Goal: Task Accomplishment & Management: Use online tool/utility

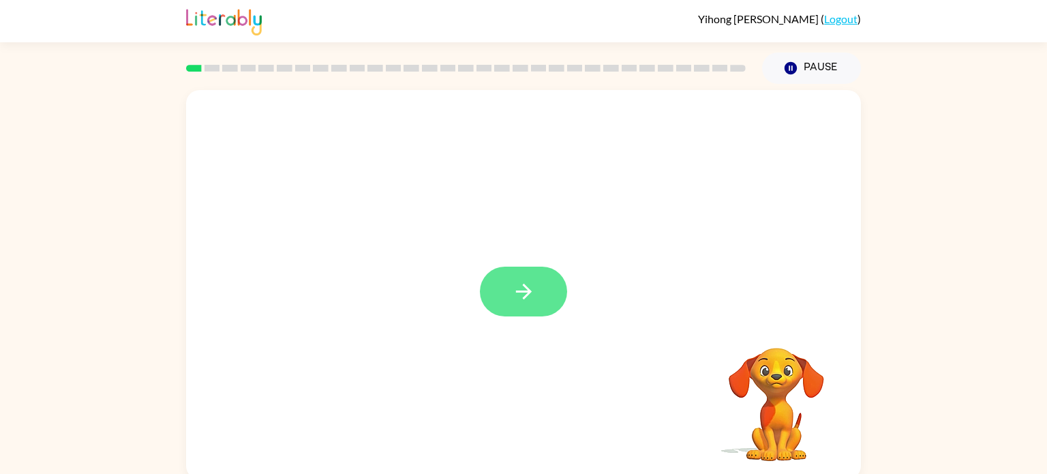
click at [513, 290] on icon "button" at bounding box center [524, 292] width 24 height 24
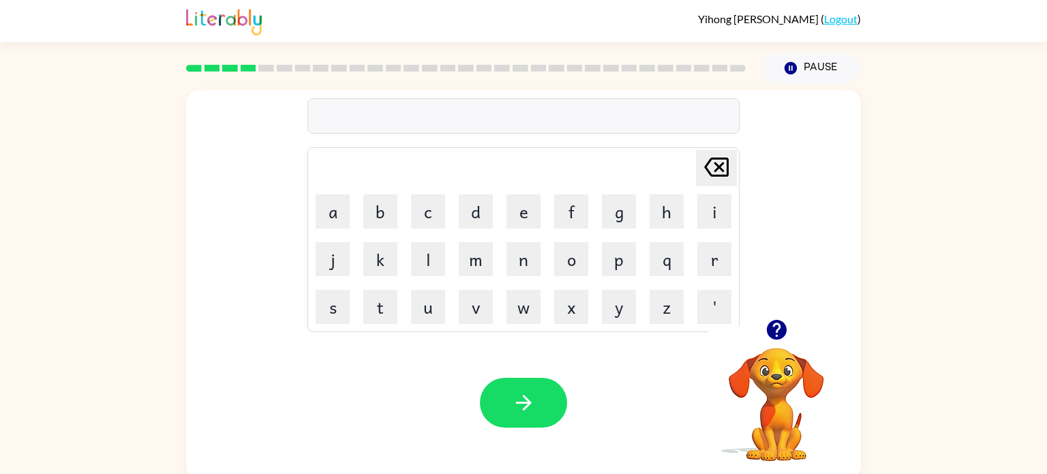
click at [796, 400] on video "Your browser must support playing .mp4 files to use Literably. Please try using…" at bounding box center [776, 395] width 136 height 136
click at [778, 339] on icon "button" at bounding box center [776, 330] width 20 height 20
click at [671, 123] on div at bounding box center [523, 115] width 432 height 35
click at [604, 122] on div at bounding box center [523, 115] width 432 height 35
click at [598, 115] on div at bounding box center [523, 115] width 432 height 35
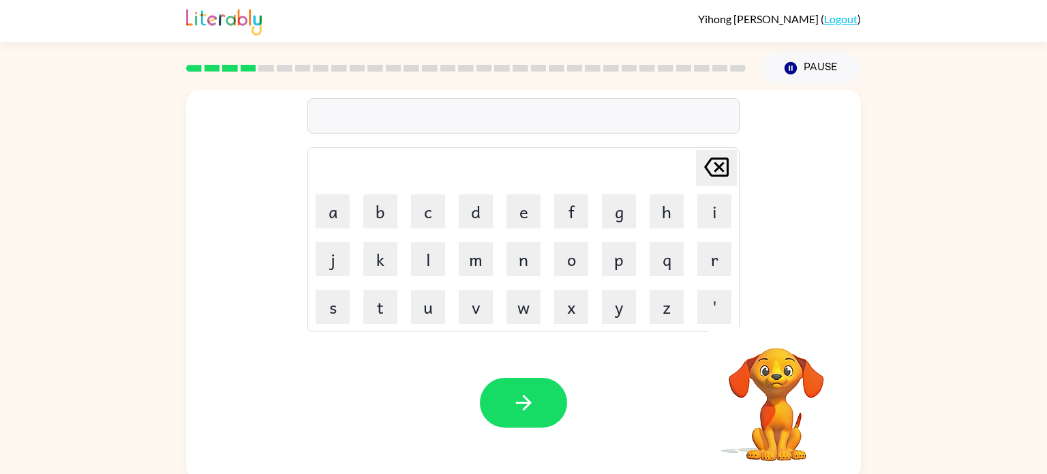
click at [615, 164] on td "[PERSON_NAME] last character input" at bounding box center [524, 167] width 428 height 37
click at [776, 320] on icon "button" at bounding box center [776, 330] width 20 height 20
click at [781, 331] on icon "button" at bounding box center [776, 330] width 20 height 20
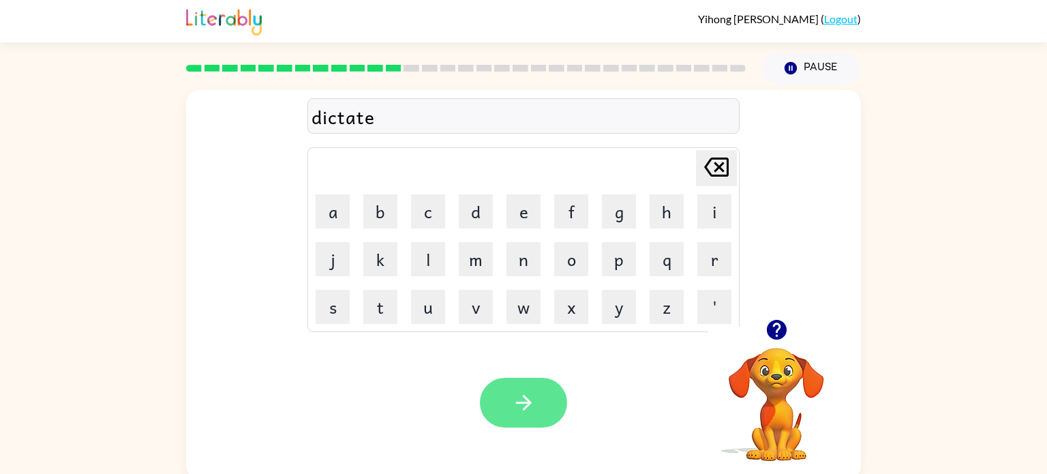
click at [547, 406] on button "button" at bounding box center [523, 403] width 87 height 50
click at [778, 326] on icon "button" at bounding box center [777, 330] width 24 height 24
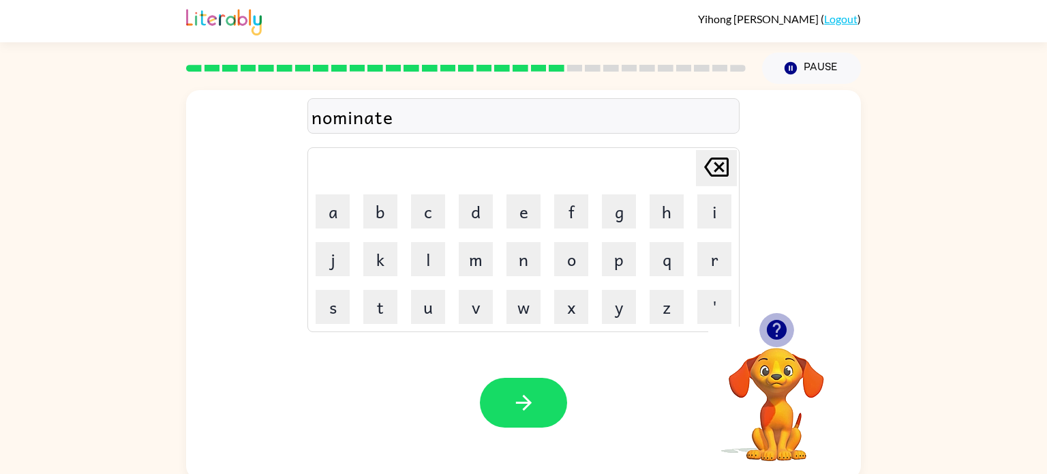
click at [780, 334] on icon "button" at bounding box center [776, 330] width 20 height 20
click at [562, 390] on button "button" at bounding box center [523, 403] width 87 height 50
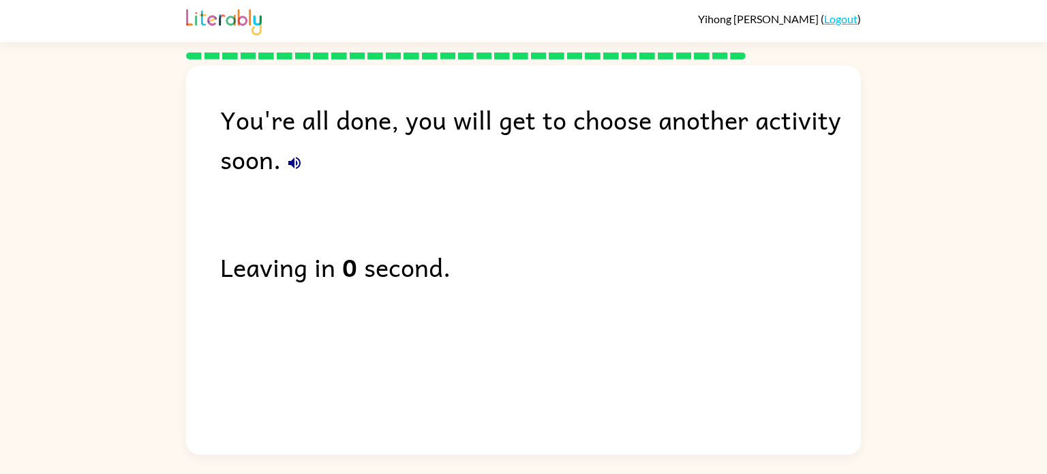
click at [243, 125] on div "You're all done, you will get to choose another activity soon." at bounding box center [540, 139] width 641 height 79
click at [731, 359] on div "You're all done, you will get to choose another activity soon. Leaving in 0 sec…" at bounding box center [523, 256] width 675 height 382
